Goal: Information Seeking & Learning: Learn about a topic

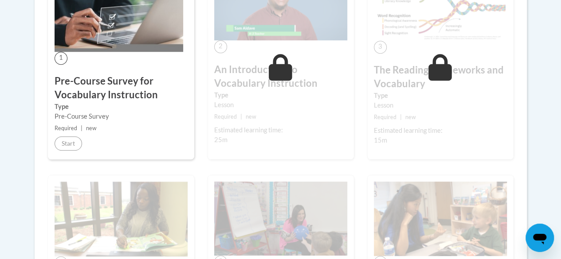
scroll to position [89, 0]
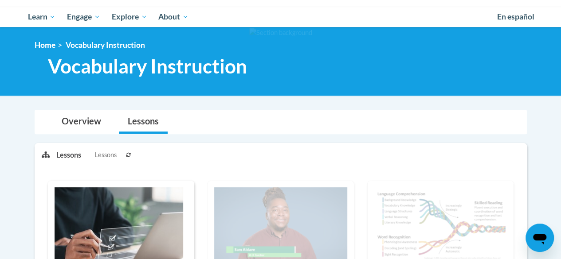
click at [127, 153] on icon at bounding box center [128, 155] width 5 height 5
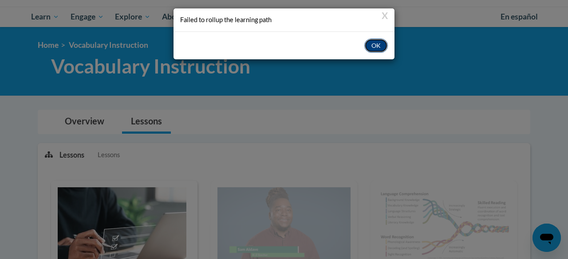
click at [380, 46] on button "OK" at bounding box center [376, 46] width 24 height 14
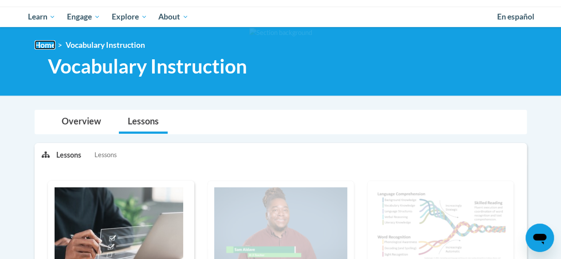
click at [46, 47] on link "Home" at bounding box center [45, 44] width 21 height 9
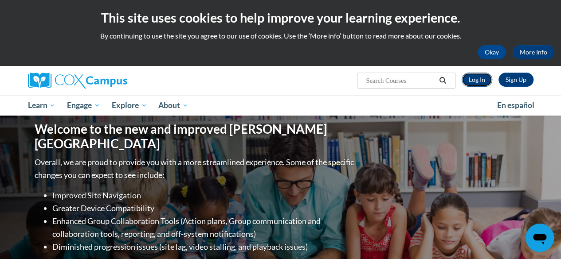
click at [478, 80] on link "Log In" at bounding box center [477, 80] width 31 height 14
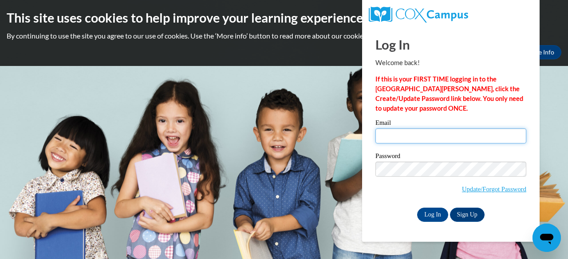
click at [423, 141] on input "Email" at bounding box center [450, 136] width 151 height 15
type input "ryfr@w-csd.org"
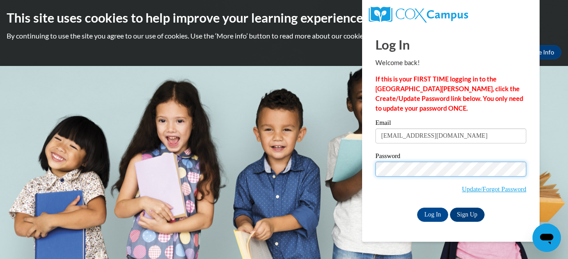
click at [417, 208] on input "Log In" at bounding box center [432, 215] width 31 height 14
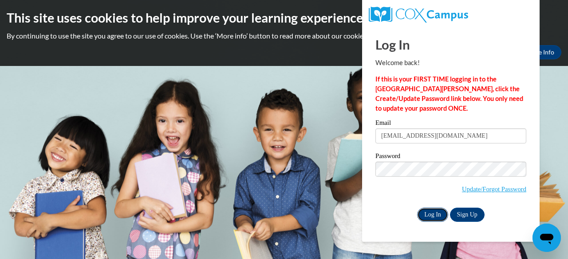
click at [427, 211] on input "Log In" at bounding box center [432, 215] width 31 height 14
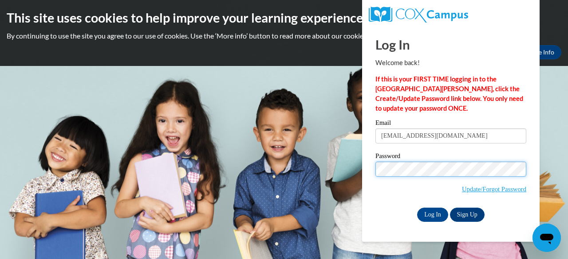
click at [334, 162] on body "This site uses cookies to help improve your learning experience. By continuing …" at bounding box center [284, 129] width 568 height 259
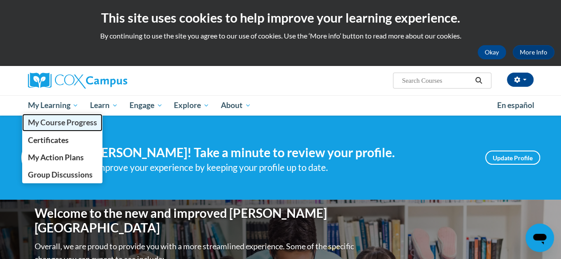
click at [39, 125] on span "My Course Progress" at bounding box center [61, 122] width 69 height 9
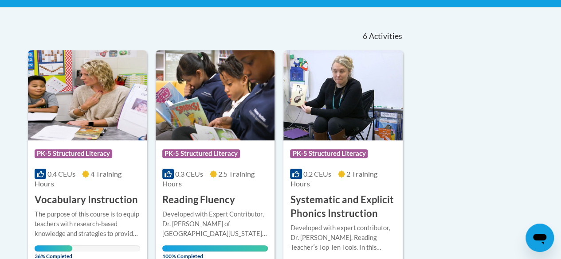
scroll to position [222, 0]
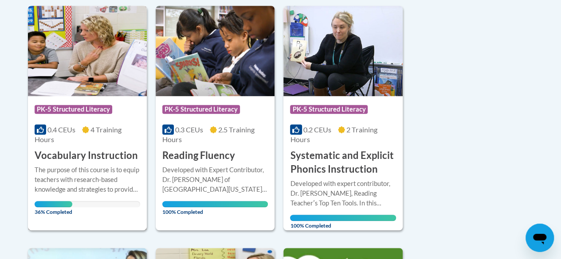
click at [63, 85] on img at bounding box center [87, 51] width 119 height 90
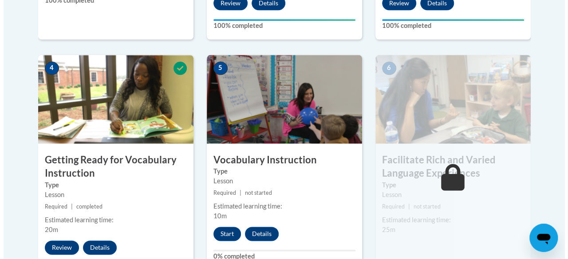
scroll to position [532, 0]
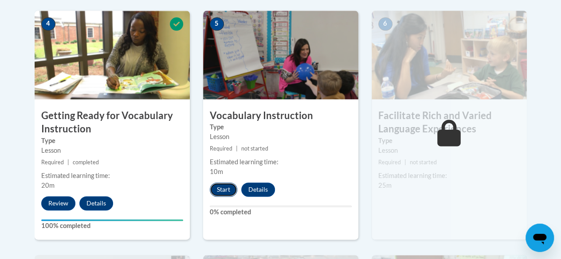
click at [228, 190] on button "Start" at bounding box center [223, 190] width 27 height 14
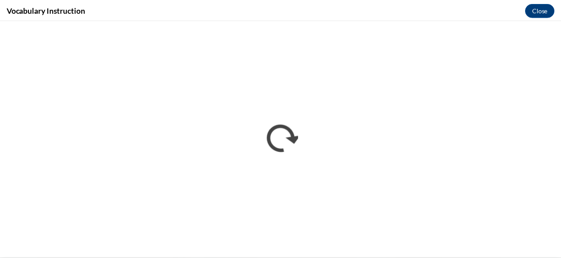
scroll to position [0, 0]
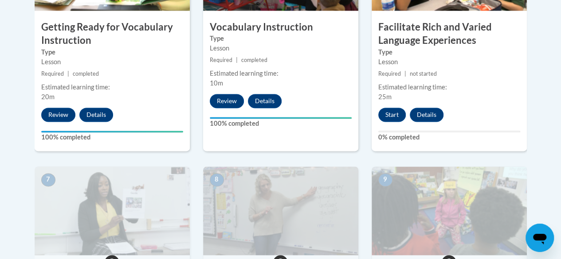
scroll to position [576, 0]
